Goal: Entertainment & Leisure: Consume media (video, audio)

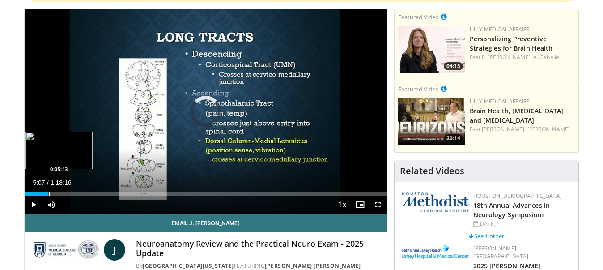
click at [48, 191] on div "Loaded : 0.84% 0:05:24 0:05:13" at bounding box center [206, 191] width 362 height 9
click at [38, 192] on div "Progress Bar" at bounding box center [38, 194] width 1 height 4
click at [33, 192] on div "Progress Bar" at bounding box center [33, 194] width 1 height 4
